Goal: Task Accomplishment & Management: Manage account settings

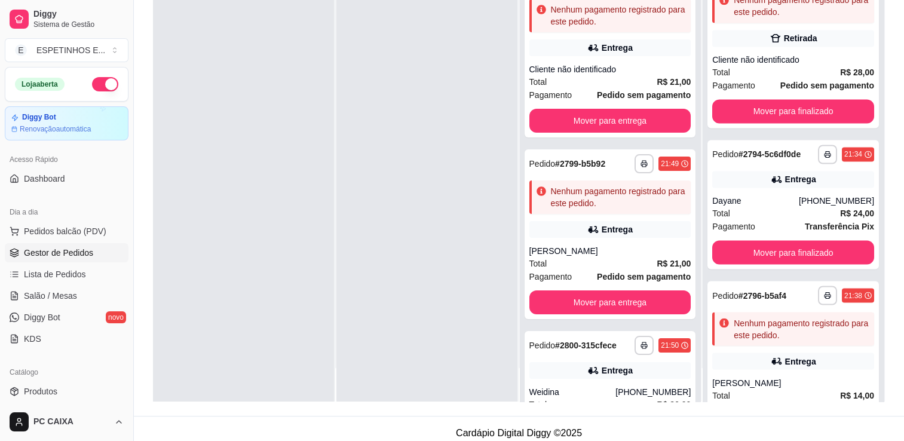
scroll to position [2051, 0]
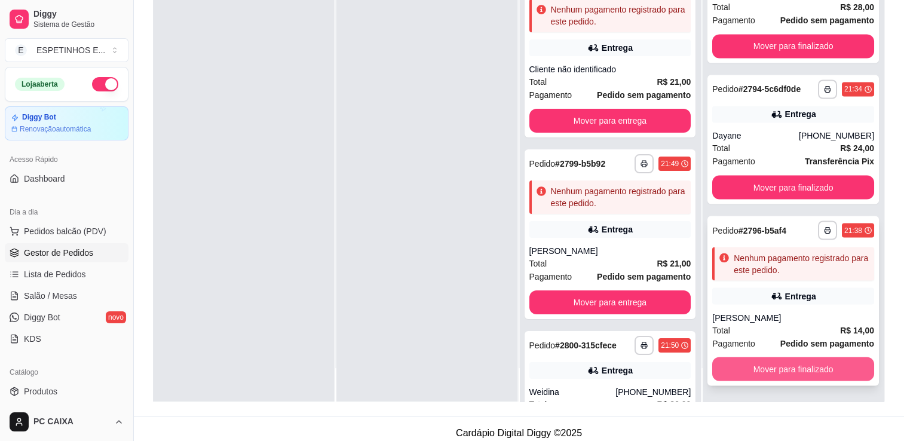
click at [839, 361] on button "Mover para finalizado" at bounding box center [793, 369] width 162 height 24
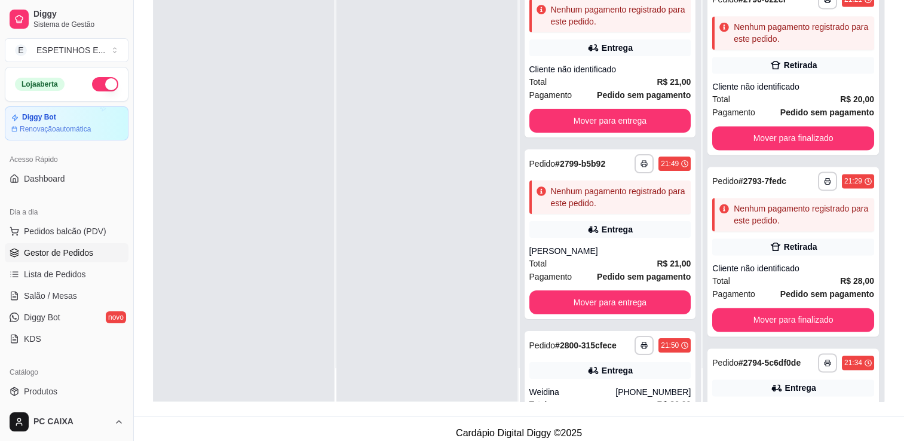
scroll to position [1780, 0]
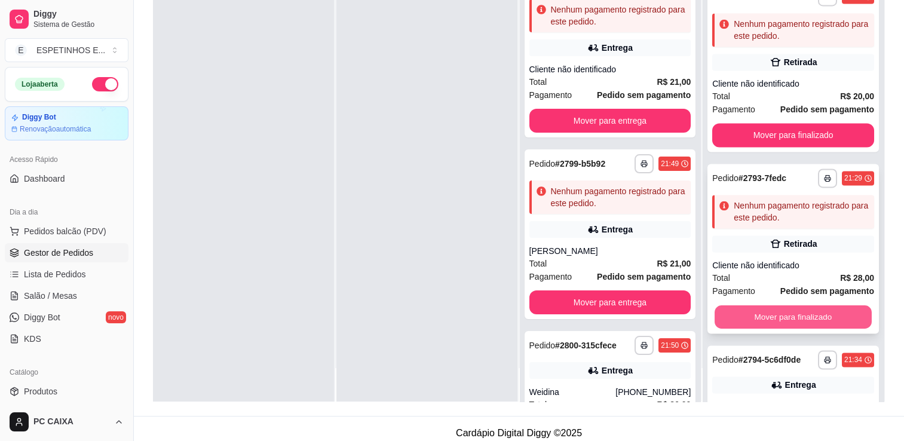
click at [808, 312] on button "Mover para finalizado" at bounding box center [792, 316] width 157 height 23
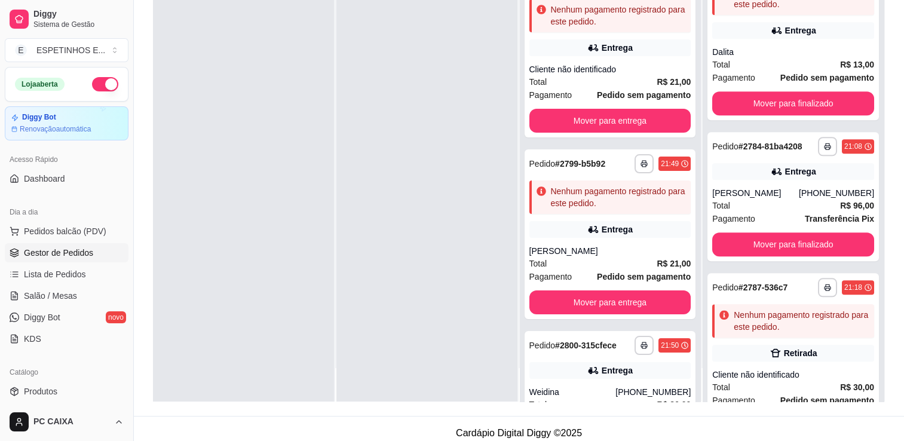
scroll to position [1012, 0]
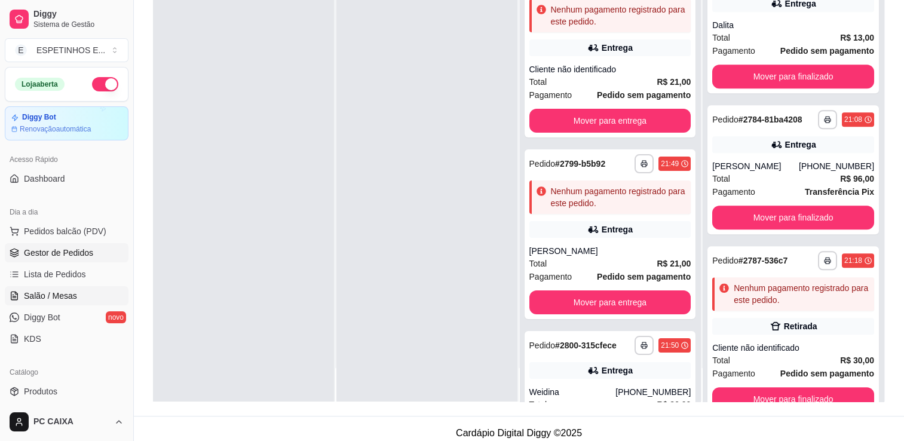
click at [54, 302] on link "Salão / Mesas" at bounding box center [67, 295] width 124 height 19
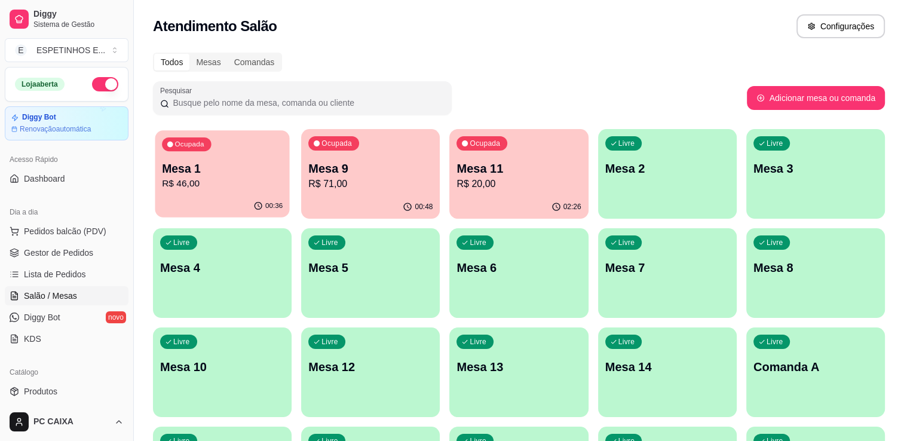
click at [180, 195] on div "00:36" at bounding box center [222, 206] width 134 height 23
click at [224, 175] on p "Mesa 1" at bounding box center [222, 168] width 124 height 17
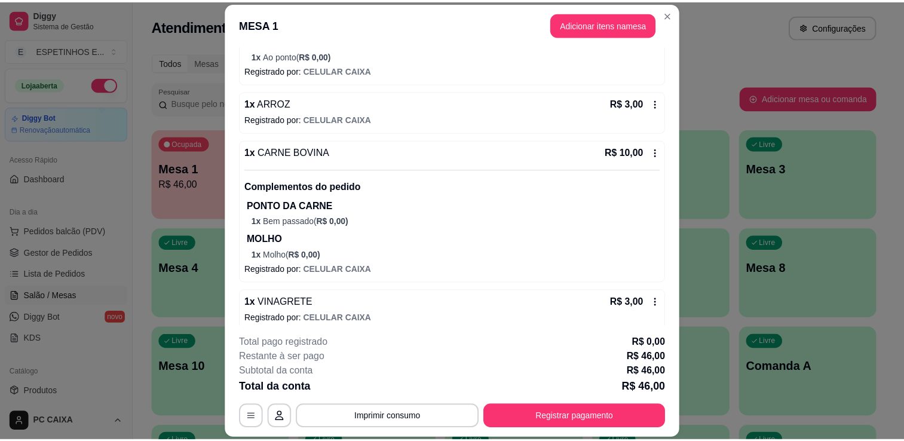
scroll to position [409, 0]
